Goal: Answer question/provide support

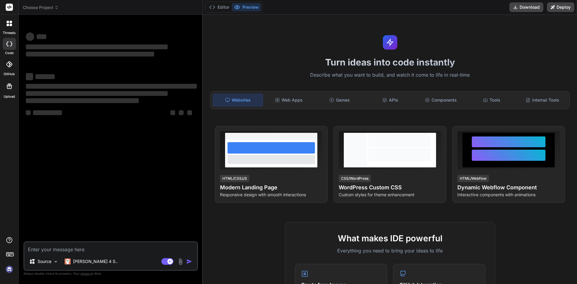
click at [60, 244] on textarea at bounding box center [110, 247] width 173 height 11
type textarea "x"
click at [63, 250] on textarea at bounding box center [110, 247] width 173 height 11
type textarea "resetForm"
type textarea "x"
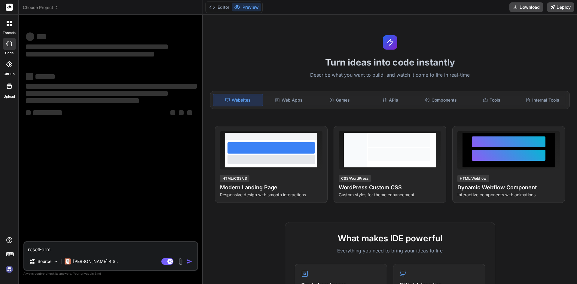
click at [64, 248] on textarea "resetForm" at bounding box center [110, 247] width 173 height 11
type textarea "resetFor"
type textarea "x"
type textarea "resetFo"
type textarea "x"
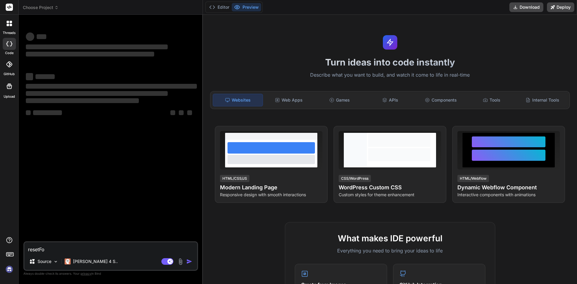
type textarea "resetF"
type textarea "x"
type textarea "reset"
type textarea "x"
type textarea "rese"
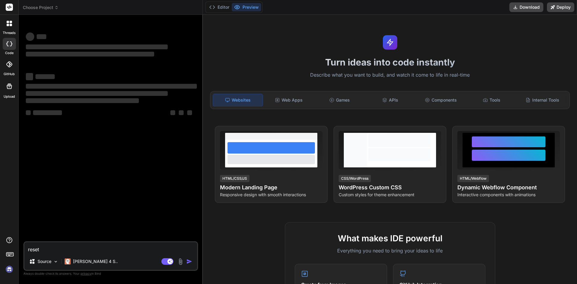
type textarea "x"
type textarea "res"
type textarea "x"
type textarea "re"
type textarea "x"
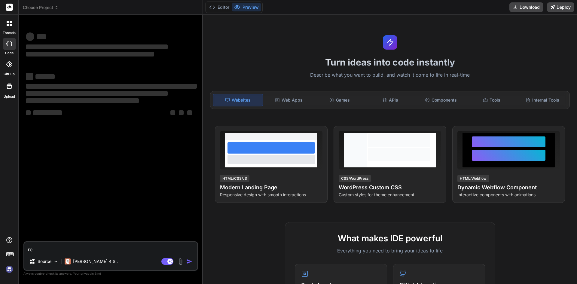
type textarea "r"
type textarea "x"
click at [55, 251] on textarea at bounding box center [110, 247] width 173 height 11
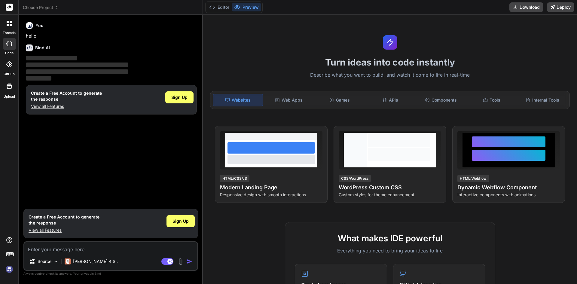
type textarea "x"
click at [44, 230] on p "View all Features" at bounding box center [64, 230] width 71 height 6
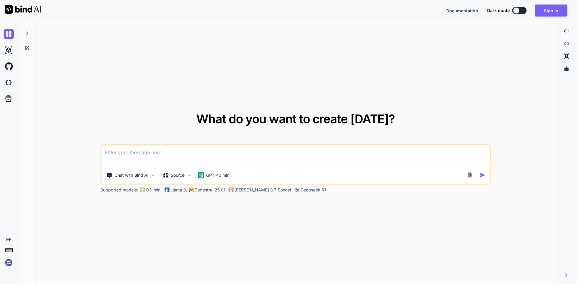
click at [161, 154] on textarea at bounding box center [295, 156] width 389 height 22
paste textarea
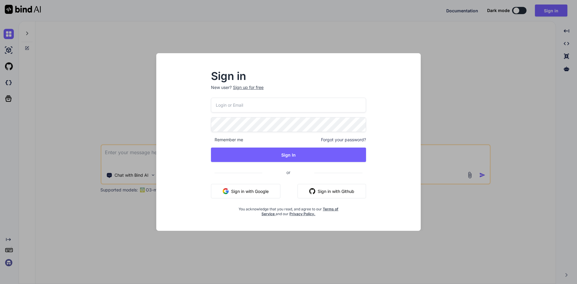
click at [248, 108] on input "email" at bounding box center [288, 105] width 155 height 15
type input "[EMAIL_ADDRESS][DOMAIN_NAME]"
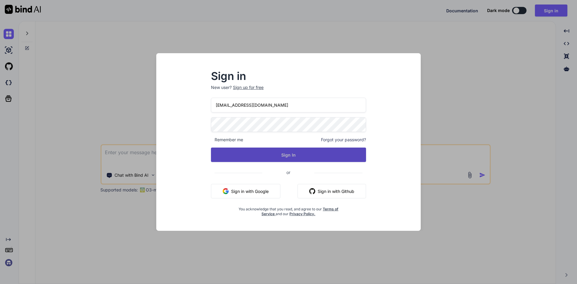
click at [267, 158] on button "Sign In" at bounding box center [288, 155] width 155 height 14
type textarea "x"
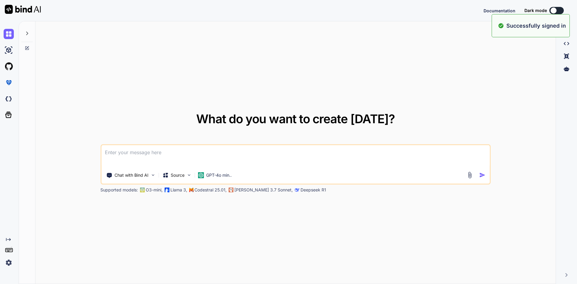
click at [215, 160] on textarea at bounding box center [295, 156] width 389 height 22
paste textarea "resetForm"
type textarea "resetForm"
type textarea "x"
click at [192, 154] on textarea "resetForm" at bounding box center [295, 156] width 389 height 22
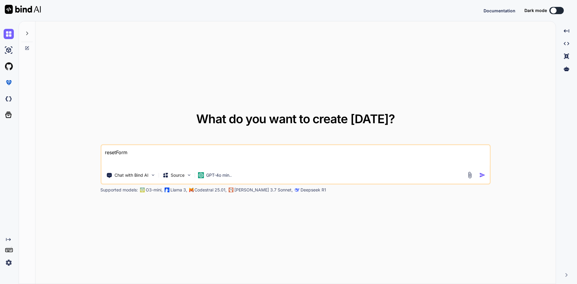
click at [192, 154] on textarea "resetForm" at bounding box center [295, 156] width 389 height 22
type textarea "x"
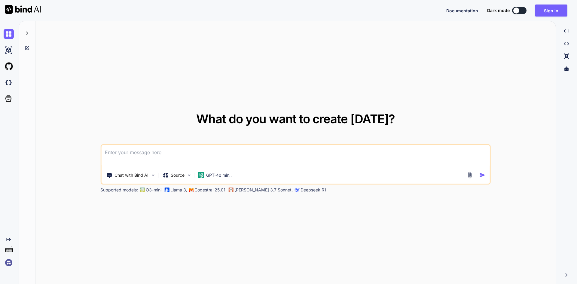
click at [131, 155] on textarea at bounding box center [295, 156] width 389 height 22
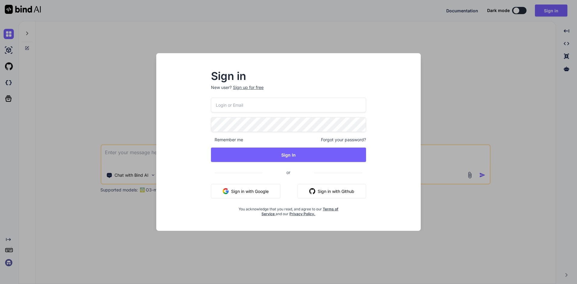
click at [253, 107] on input "email" at bounding box center [288, 105] width 155 height 15
type input "[EMAIL_ADDRESS][DOMAIN_NAME]"
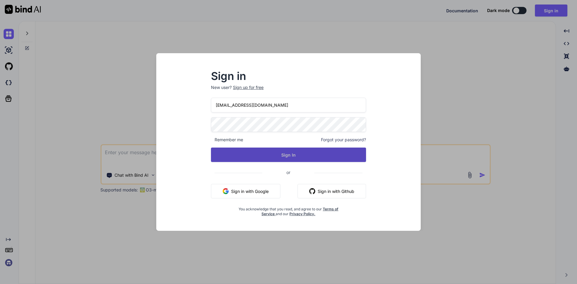
click at [271, 157] on button "Sign In" at bounding box center [288, 155] width 155 height 14
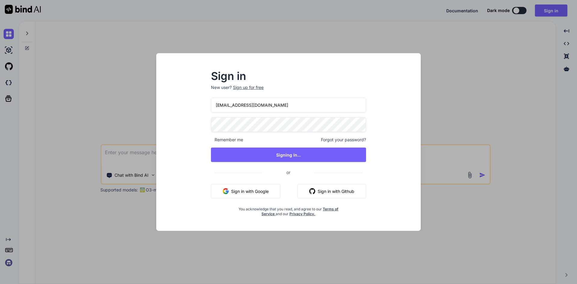
type textarea "x"
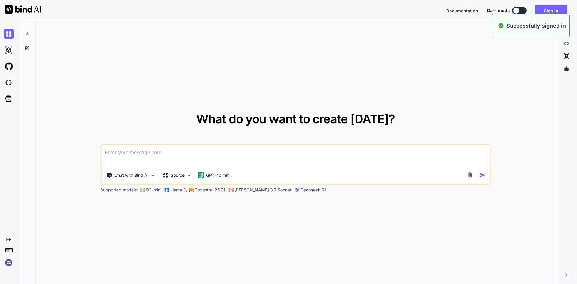
click at [188, 146] on div "Chat with Bind AI Source GPT-4o min.." at bounding box center [295, 164] width 391 height 40
click at [191, 151] on textarea at bounding box center [295, 156] width 389 height 22
paste textarea
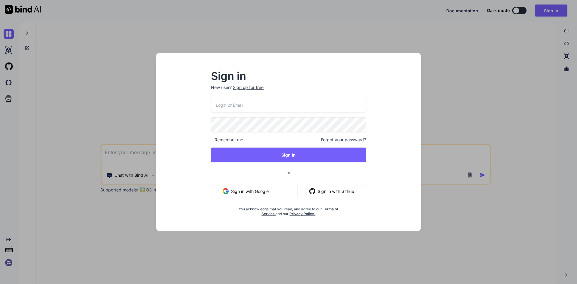
click at [251, 103] on input "email" at bounding box center [288, 105] width 155 height 15
type input "[EMAIL_ADDRESS][DOMAIN_NAME]"
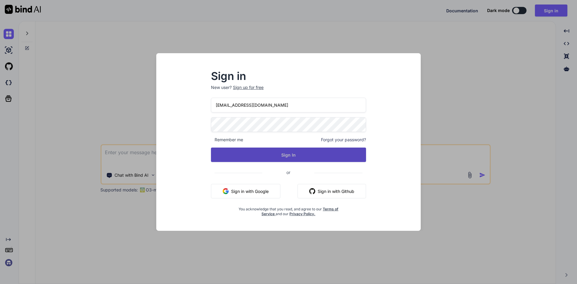
drag, startPoint x: 288, startPoint y: 156, endPoint x: 281, endPoint y: 149, distance: 10.2
click at [289, 156] on button "Sign In" at bounding box center [288, 155] width 155 height 14
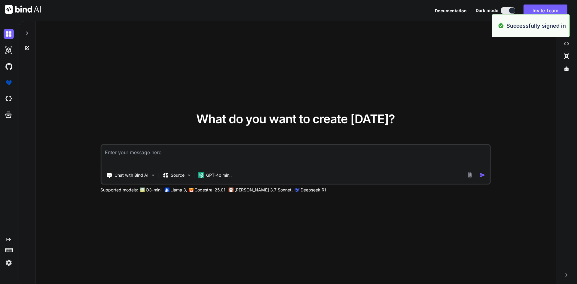
type textarea "x"
click at [147, 151] on textarea at bounding box center [295, 156] width 389 height 22
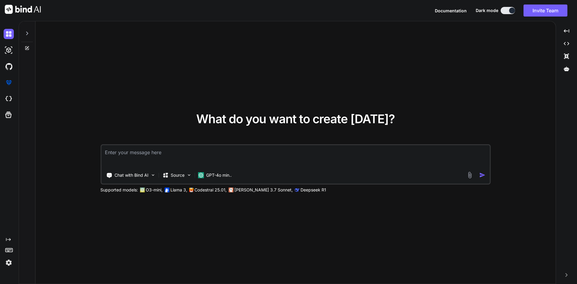
click at [153, 150] on textarea at bounding box center [295, 156] width 389 height 22
paste textarea "@click.stop="toggleRow(index)"
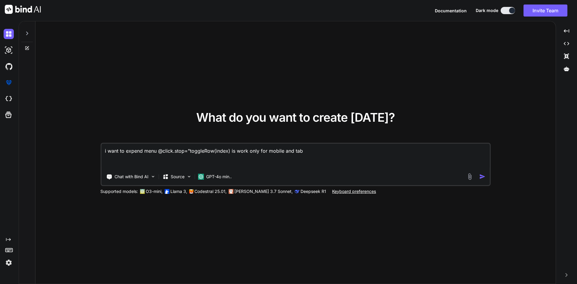
click at [308, 152] on textarea "i want to expend menu @click.stop="toggleRow(index) is work only for mobile and…" at bounding box center [295, 156] width 389 height 25
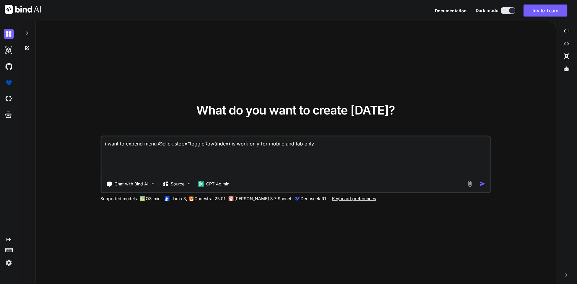
paste textarea "<template> <div class="tabContentNav-itemWrapper"> <div class="bradcrum-bg mb-3…"
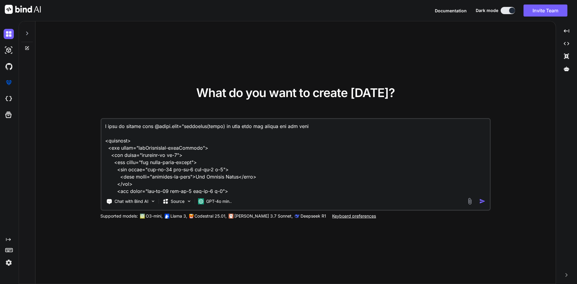
scroll to position [5601, 0]
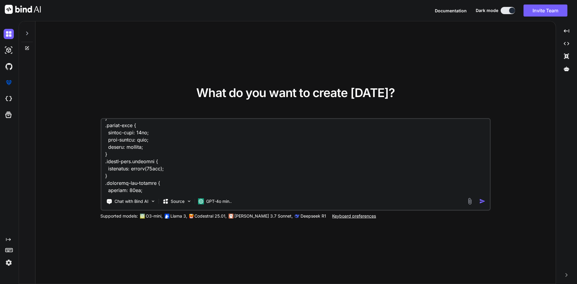
type textarea "i want to expend menu @click.stop="toggleRow(index) is work only for mobile and…"
click at [482, 199] on img "button" at bounding box center [483, 201] width 6 height 6
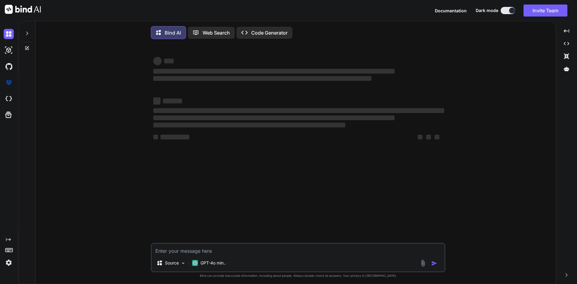
click at [481, 202] on div "‌ ‌ ‌ ‌ ‌ ‌ ‌ ‌ ‌ ‌ ‌ ‌ ‌ ‌ Source GPT-4o min.. Created with Bind Always check …" at bounding box center [298, 164] width 516 height 241
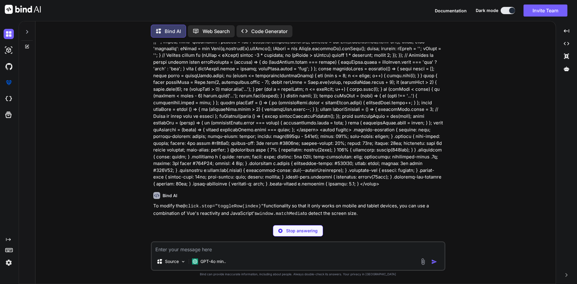
scroll to position [1514, 0]
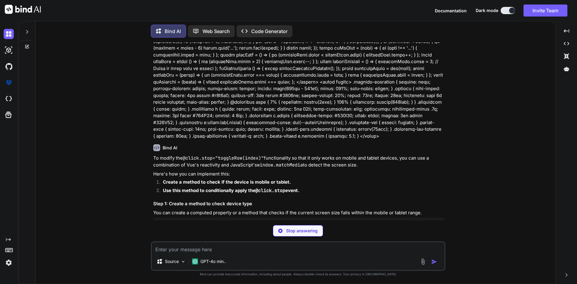
click at [234, 155] on code "@click.stop="toggleRow(index)"" at bounding box center [223, 158] width 81 height 6
copy code "toggleRow"
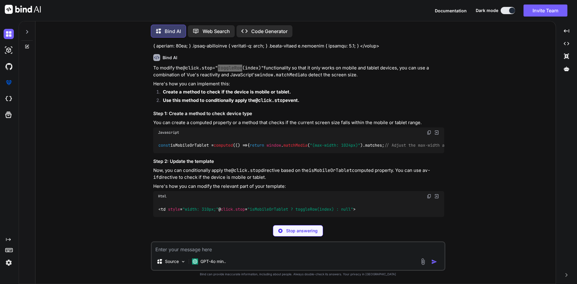
scroll to position [1664, 0]
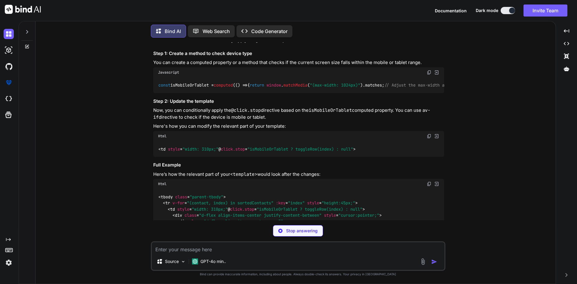
click at [173, 152] on span "style" at bounding box center [174, 148] width 12 height 5
click at [187, 152] on span ""width: 310px;"" at bounding box center [201, 148] width 36 height 5
click at [204, 152] on span ""width: 310px;"" at bounding box center [201, 148] width 36 height 5
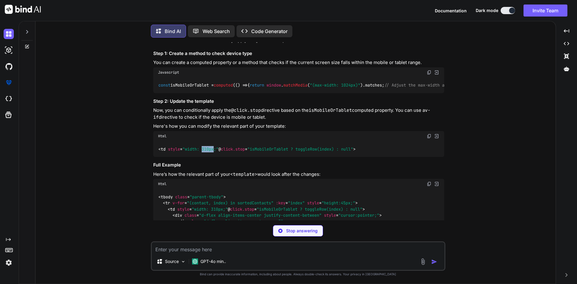
click at [204, 152] on span ""width: 310px;"" at bounding box center [201, 148] width 36 height 5
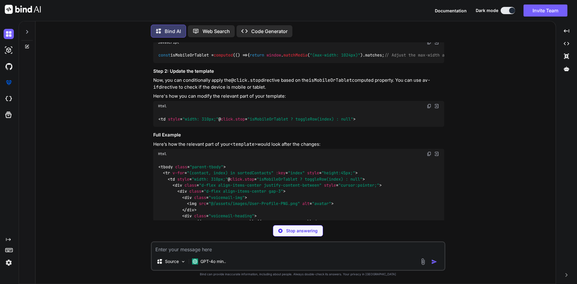
click at [247, 122] on span ""isMobileOrTablet ? toggleRow(index) : null"" at bounding box center [300, 118] width 106 height 5
copy span "isMobileOrTablet"
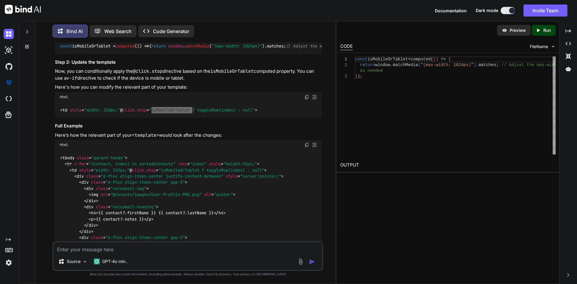
scroll to position [1806, 0]
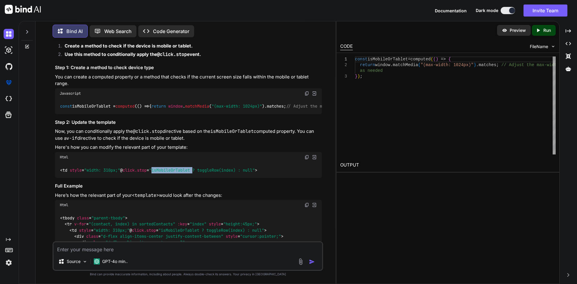
drag, startPoint x: 81, startPoint y: 93, endPoint x: 61, endPoint y: 81, distance: 23.4
click at [61, 99] on div "const isMobileOrTablet = computed ( () => { return window . matchMedia ( "(max-…" at bounding box center [188, 107] width 267 height 16
copy code "const isMobileOrTablet = computed ( () => { return window . matchMedia ( "(max-…"
drag, startPoint x: 85, startPoint y: 162, endPoint x: 206, endPoint y: 162, distance: 120.9
click at [206, 167] on span "< td style = "width: 310px;" @ click.stop = "isMobileOrTablet ? toggleRow(index…" at bounding box center [158, 169] width 197 height 5
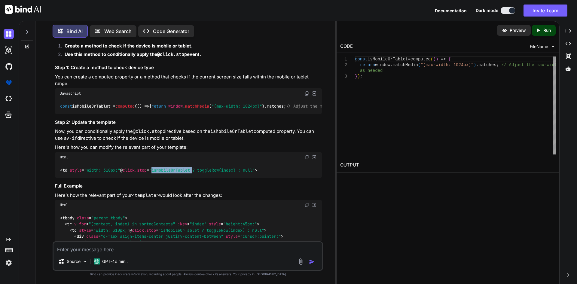
copy span "@ click.stop = "isMobileOrTablet ? toggleRow(index) : null""
click at [149, 167] on span ""isMobileOrTablet ? toggleRow(index) : null"" at bounding box center [202, 169] width 106 height 5
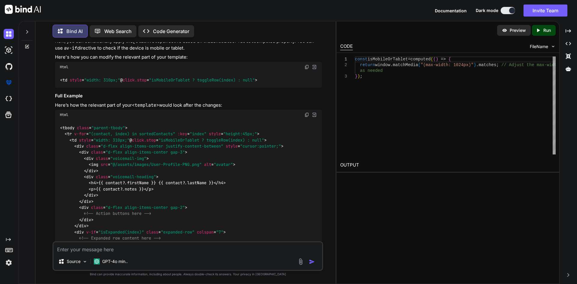
scroll to position [1956, 0]
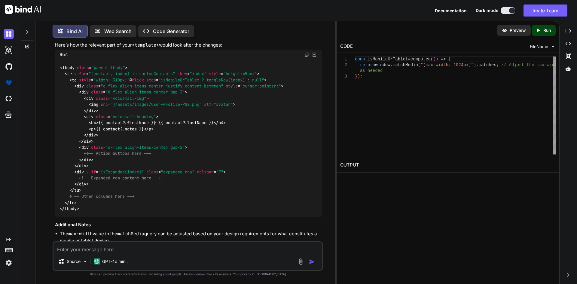
click at [417, 60] on div "const isMobileOrTablet = computed ( ( ) => { return window . matchMedia ( "(max…" at bounding box center [455, 106] width 201 height 98
type textarea "const isMobileOrTablet = computed(() => { return window.matchMedia("(max-width:…"
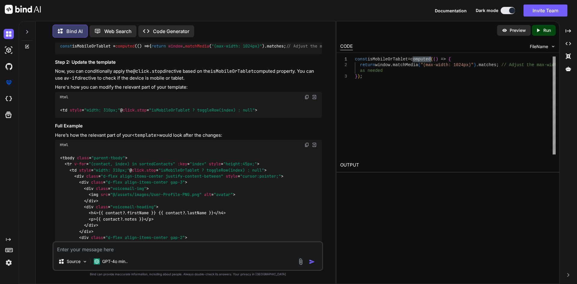
scroll to position [1986, 0]
